Goal: Task Accomplishment & Management: Use online tool/utility

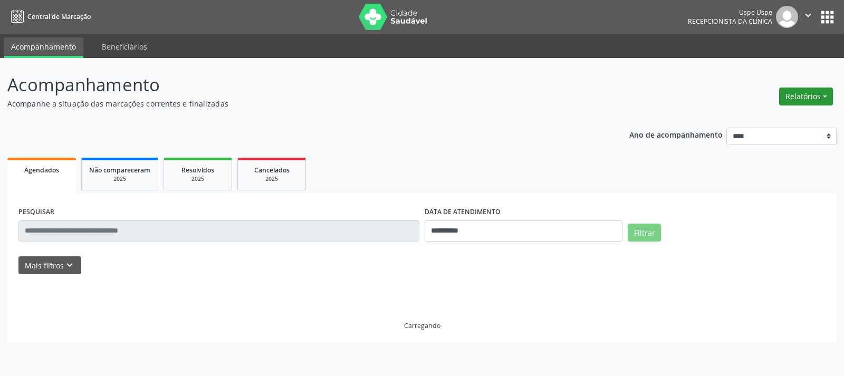
click at [804, 95] on button "Relatórios" at bounding box center [806, 97] width 54 height 18
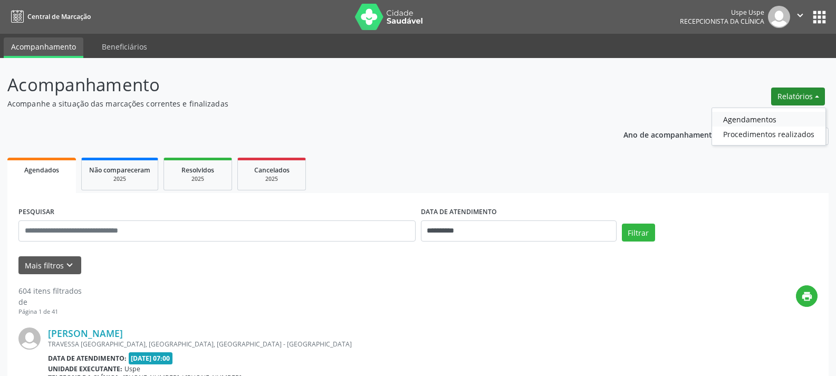
click at [755, 118] on link "Agendamentos" at bounding box center [768, 119] width 113 height 15
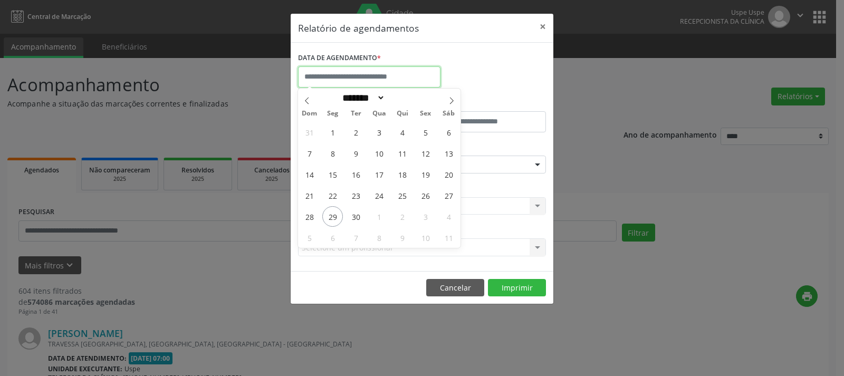
click at [363, 80] on input "text" at bounding box center [369, 76] width 142 height 21
click at [358, 215] on span "30" at bounding box center [355, 216] width 21 height 21
type input "**********"
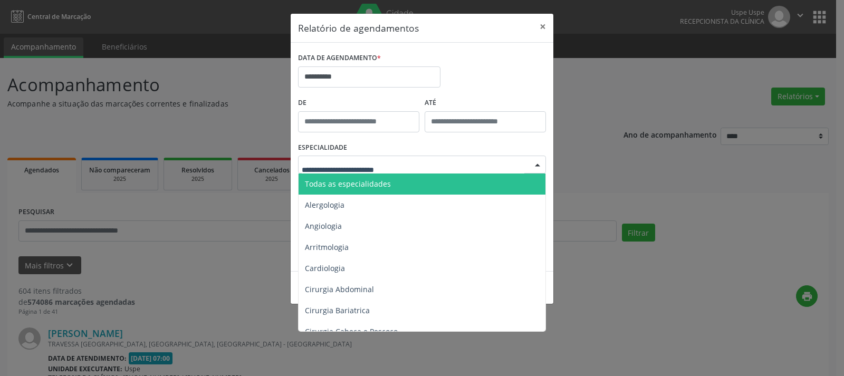
click at [418, 160] on div at bounding box center [422, 165] width 248 height 18
click at [408, 185] on span "Todas as especialidades" at bounding box center [423, 184] width 248 height 21
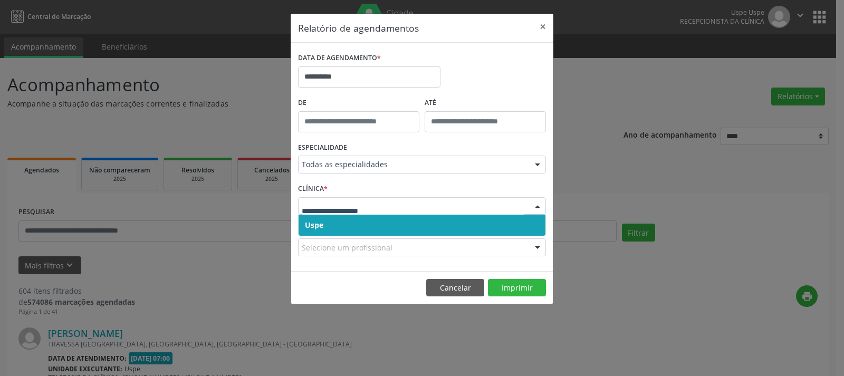
click at [385, 227] on span "Uspe" at bounding box center [422, 225] width 247 height 21
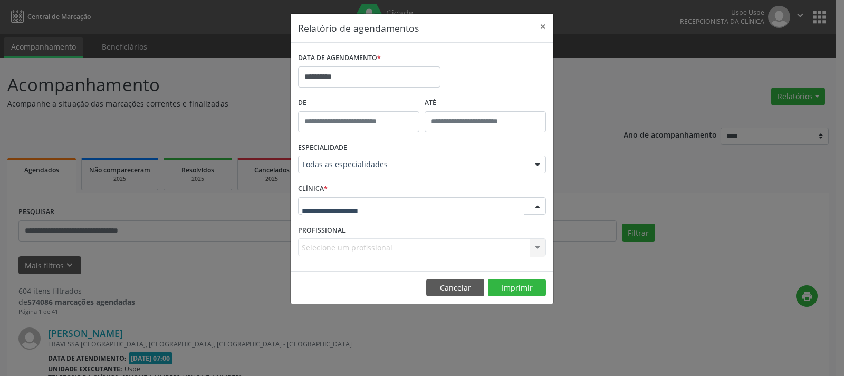
click at [387, 209] on div at bounding box center [422, 206] width 248 height 18
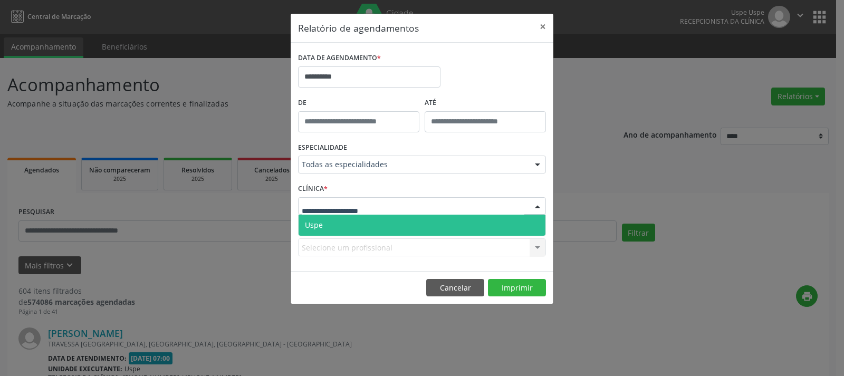
click at [381, 222] on span "Uspe" at bounding box center [422, 225] width 247 height 21
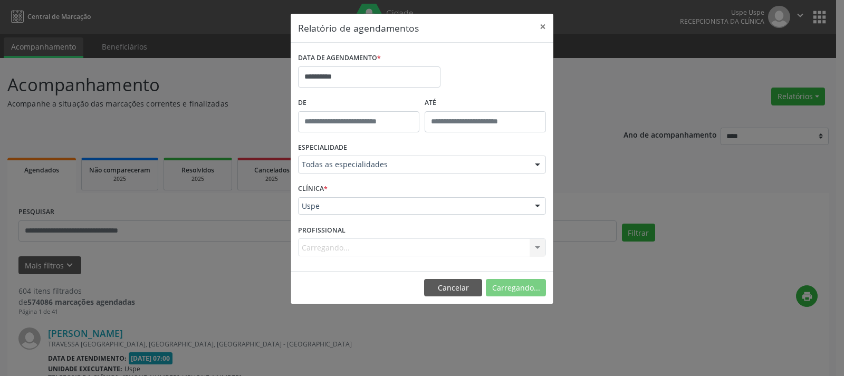
click at [380, 246] on div "Carregando... Nenhum resultado encontrado para: " " Não há nenhuma opção para s…" at bounding box center [422, 247] width 248 height 18
click at [511, 293] on button "Imprimir" at bounding box center [517, 288] width 58 height 18
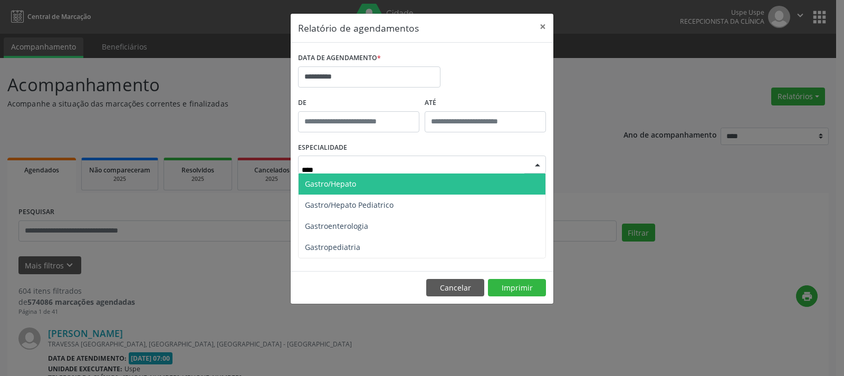
type input "*****"
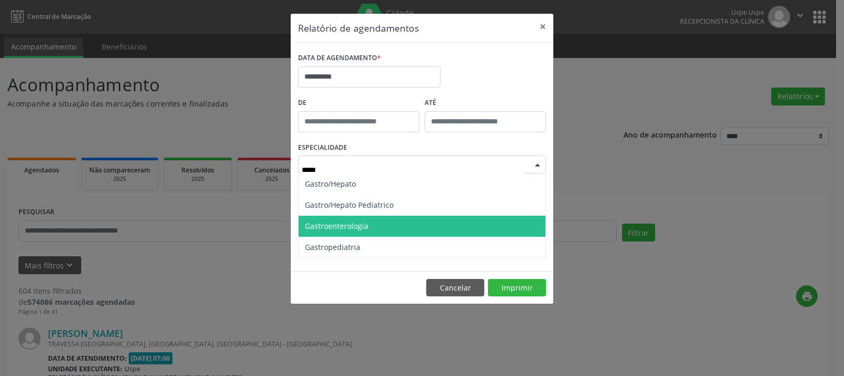
click at [373, 228] on span "Gastroenterologia" at bounding box center [422, 226] width 247 height 21
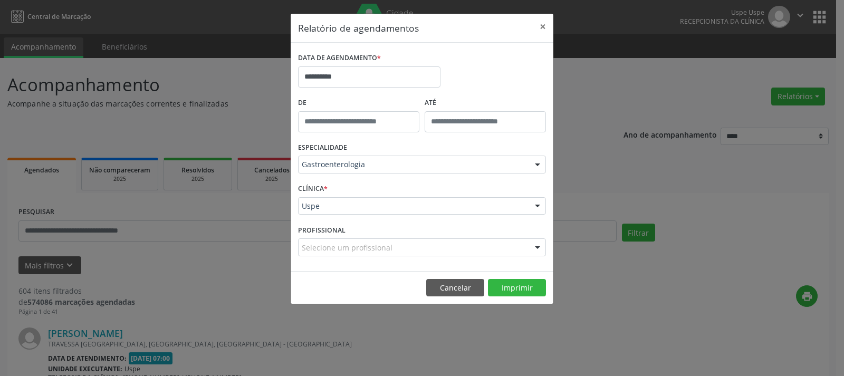
click at [407, 247] on div "Selecione um profissional" at bounding box center [422, 247] width 248 height 18
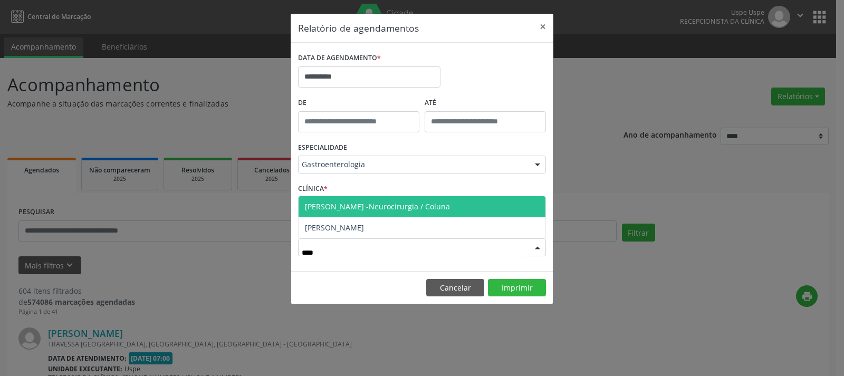
type input "*****"
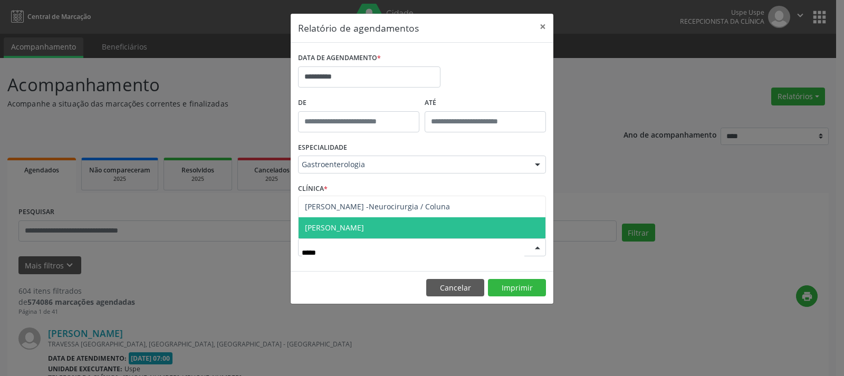
click at [401, 228] on span "[PERSON_NAME]" at bounding box center [422, 227] width 247 height 21
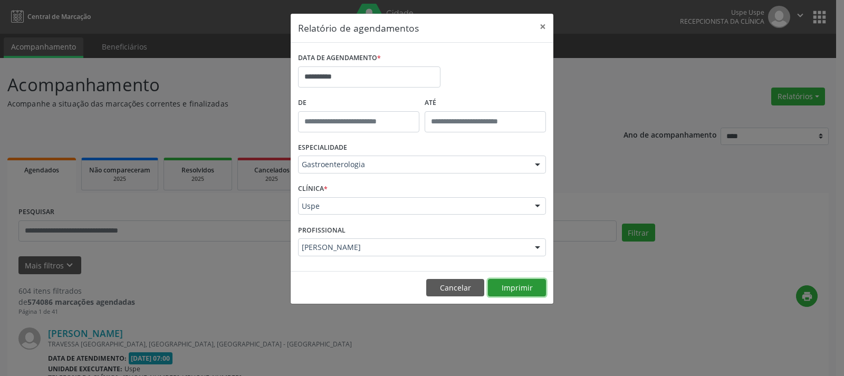
click at [531, 289] on button "Imprimir" at bounding box center [517, 288] width 58 height 18
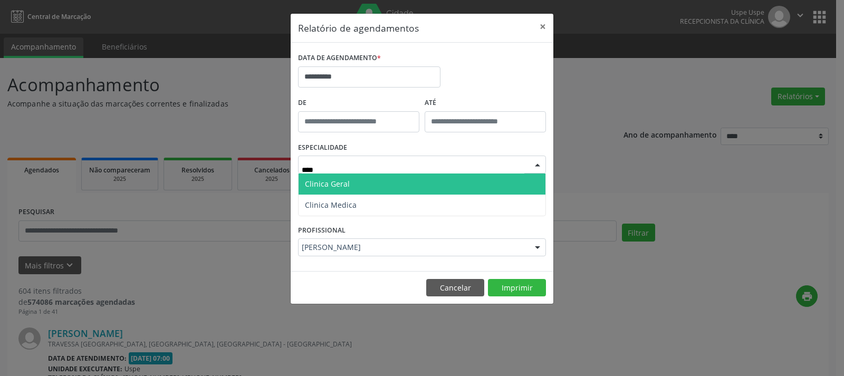
type input "*****"
click at [366, 188] on span "Clinica Geral" at bounding box center [422, 184] width 247 height 21
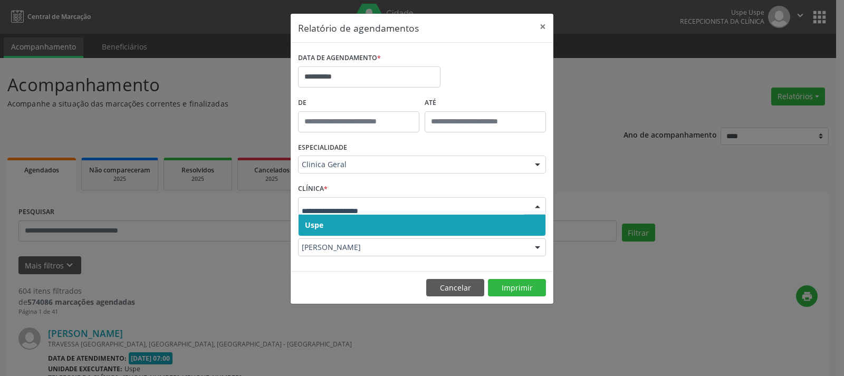
click at [385, 198] on div at bounding box center [422, 206] width 248 height 18
click at [354, 223] on span "Uspe" at bounding box center [422, 225] width 247 height 21
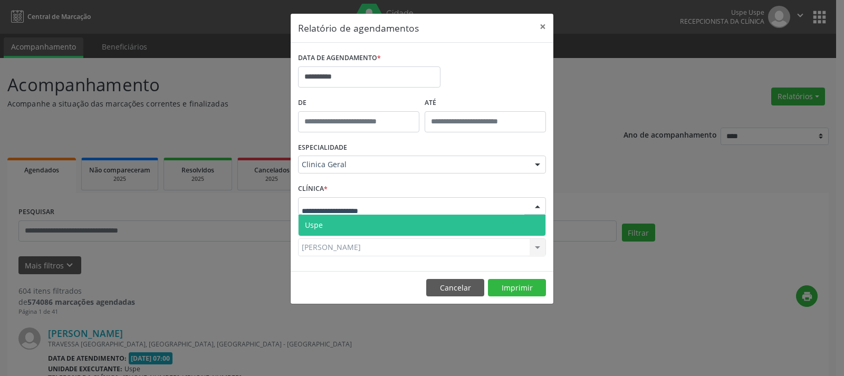
click at [382, 205] on div at bounding box center [422, 206] width 248 height 18
click at [356, 222] on span "Uspe" at bounding box center [422, 225] width 247 height 21
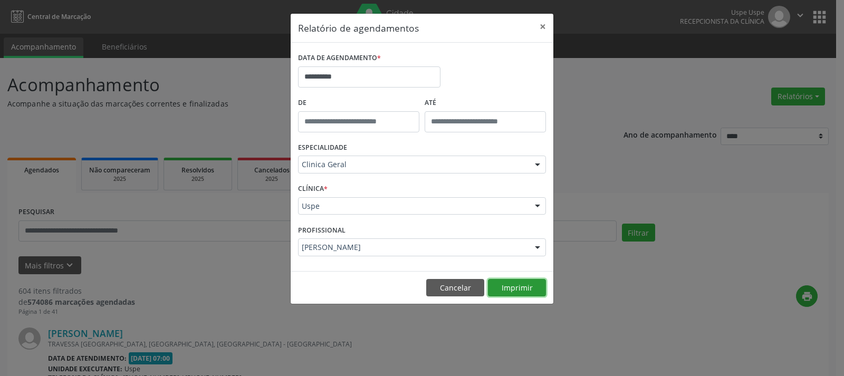
click at [530, 291] on button "Imprimir" at bounding box center [517, 288] width 58 height 18
click at [437, 286] on button "Cancelar" at bounding box center [455, 288] width 58 height 18
